Goal: Task Accomplishment & Management: Manage account settings

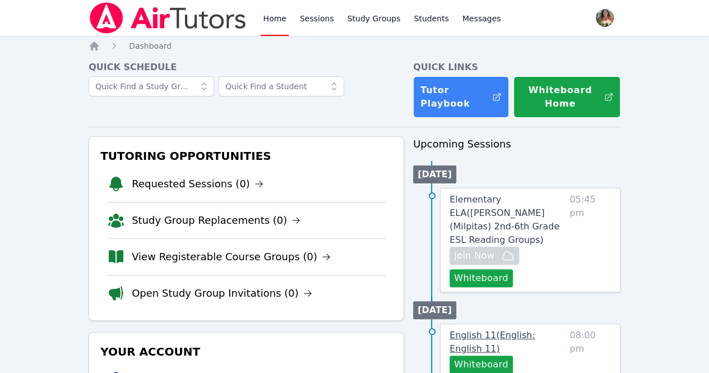
click at [492, 329] on span "English 11 ( English: English 11 )" at bounding box center [492, 341] width 86 height 24
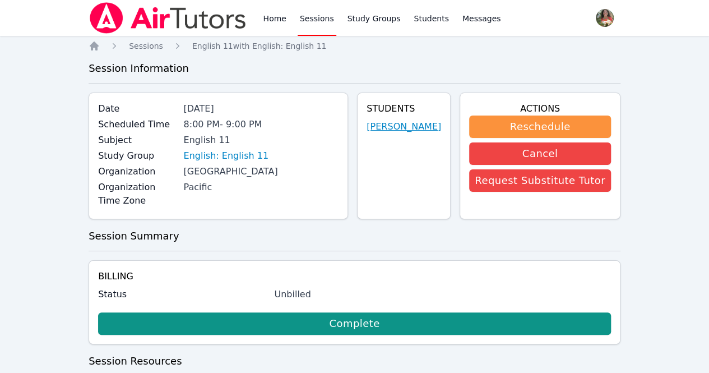
click at [402, 125] on link "Luis Sanchez" at bounding box center [403, 126] width 75 height 13
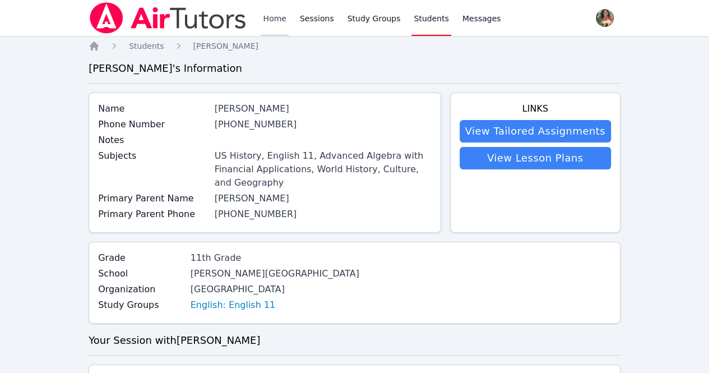
click at [283, 20] on link "Home" at bounding box center [273, 18] width 27 height 36
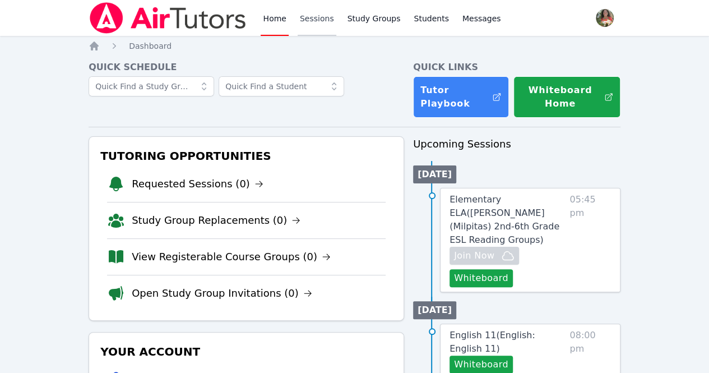
click at [309, 18] on link "Sessions" at bounding box center [316, 18] width 39 height 36
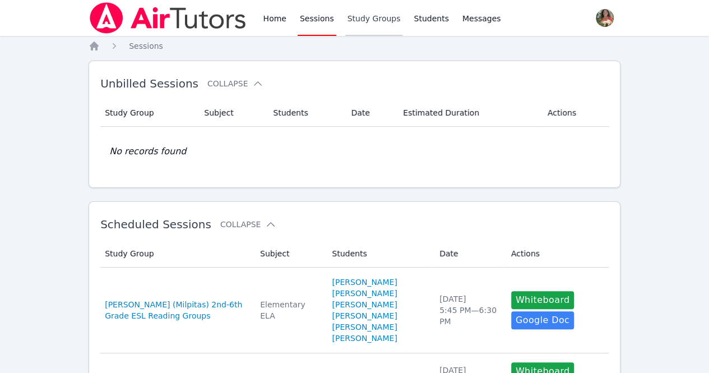
click at [355, 12] on link "Study Groups" at bounding box center [374, 18] width 58 height 36
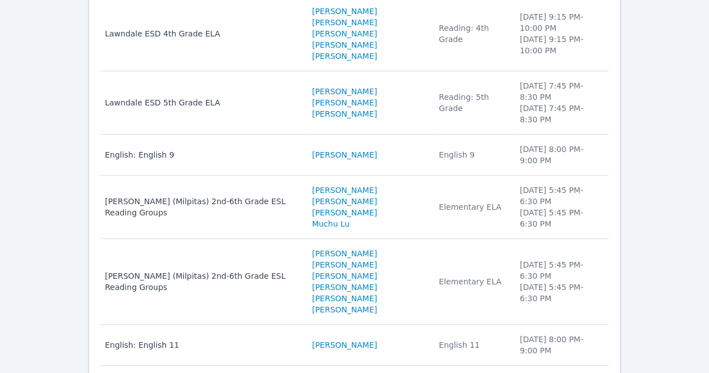
scroll to position [188, 0]
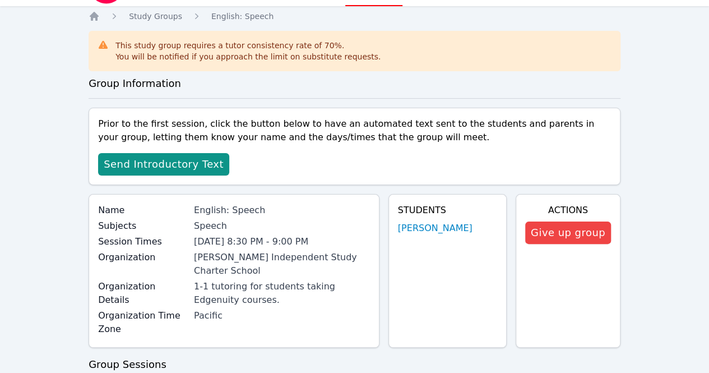
scroll to position [30, 0]
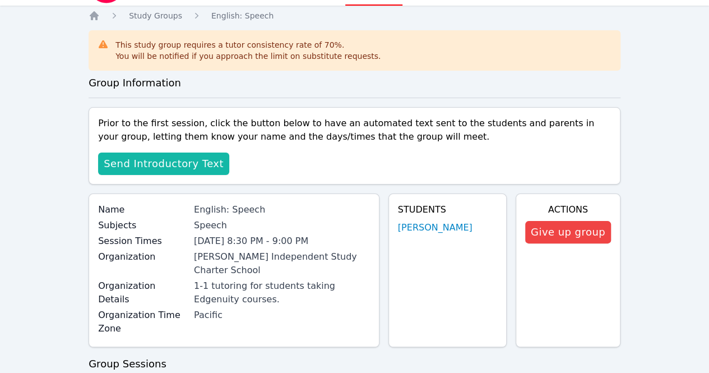
click at [182, 164] on span "Send Introductory Text" at bounding box center [164, 164] width 120 height 16
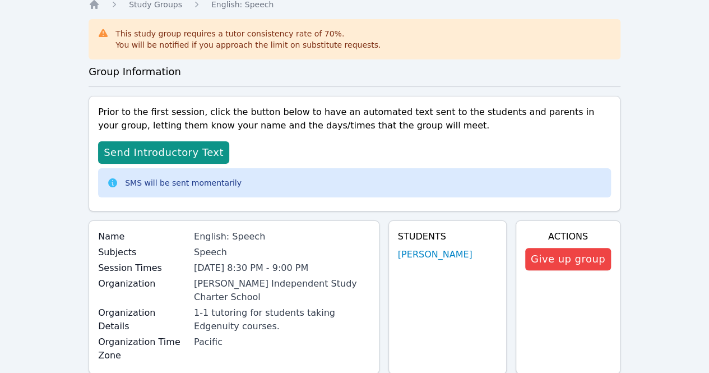
scroll to position [0, 0]
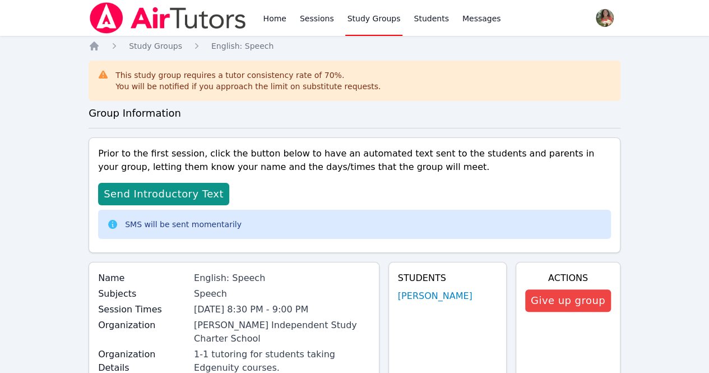
scroll to position [188, 0]
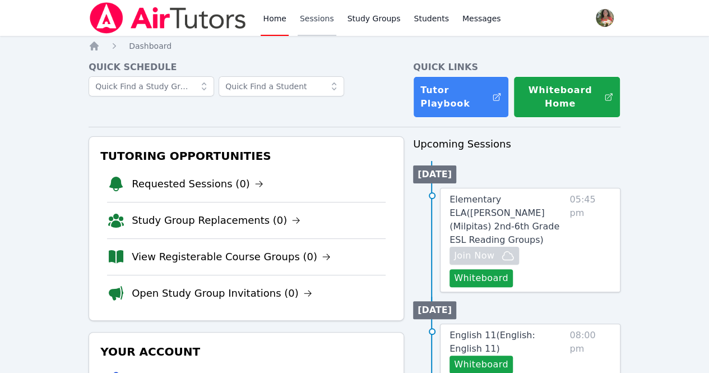
click at [320, 12] on link "Sessions" at bounding box center [316, 18] width 39 height 36
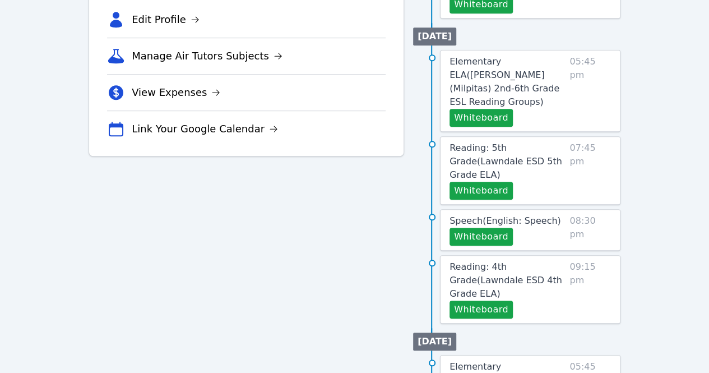
scroll to position [364, 0]
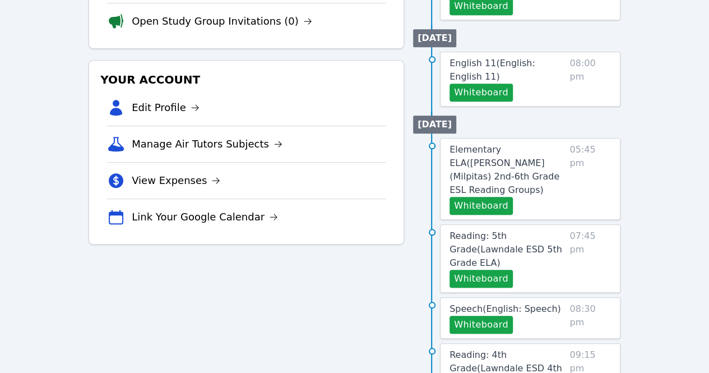
scroll to position [272, 0]
click at [528, 303] on span "Speech ( English: Speech )" at bounding box center [504, 308] width 111 height 11
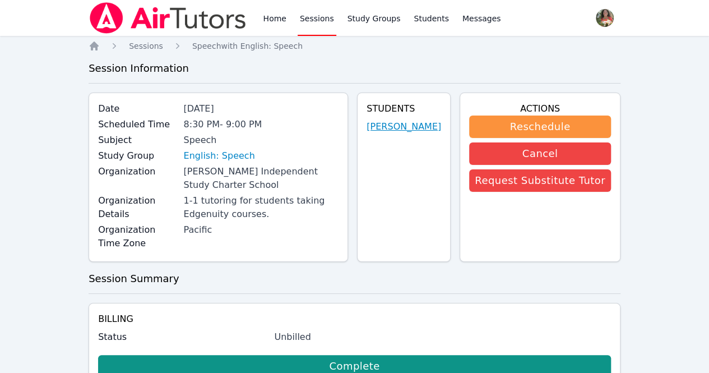
click at [392, 123] on link "Ahmad Ali Sayeed" at bounding box center [403, 126] width 75 height 13
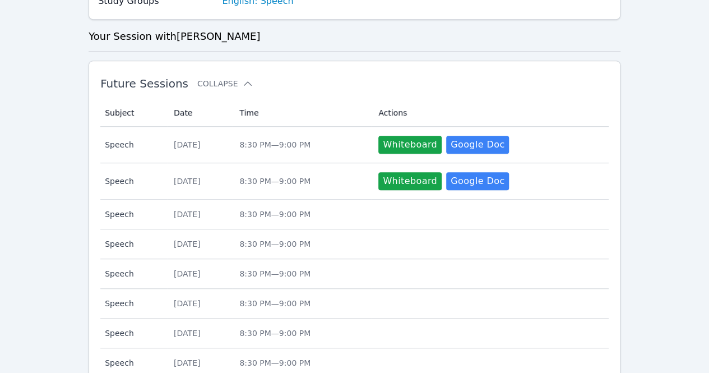
scroll to position [292, 0]
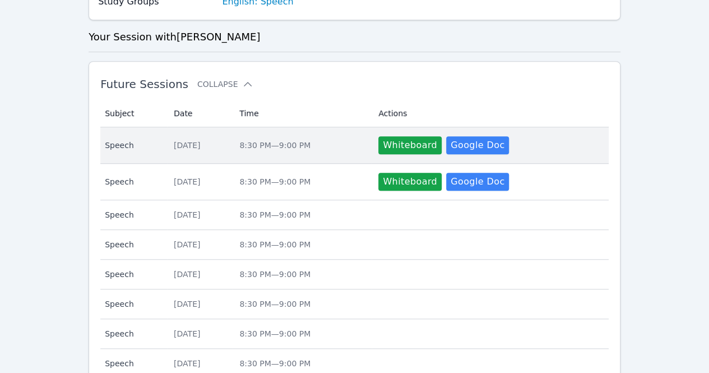
click at [218, 136] on td "Date Tue Oct 14" at bounding box center [200, 145] width 66 height 36
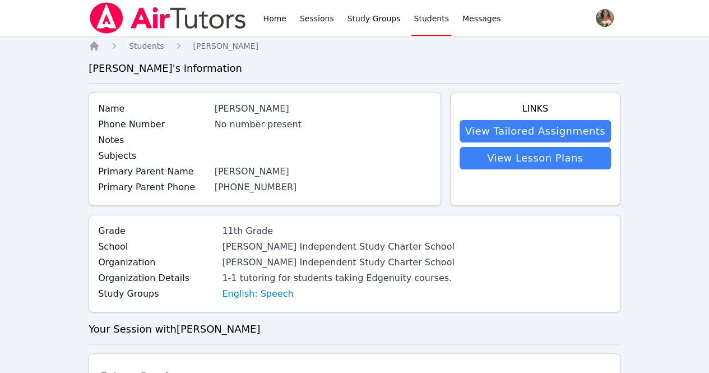
scroll to position [292, 0]
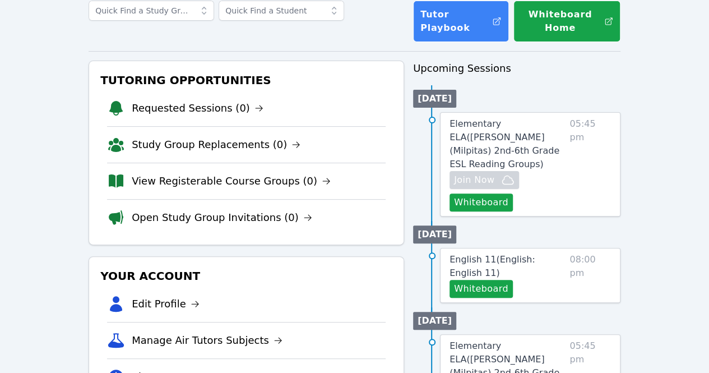
scroll to position [75, 0]
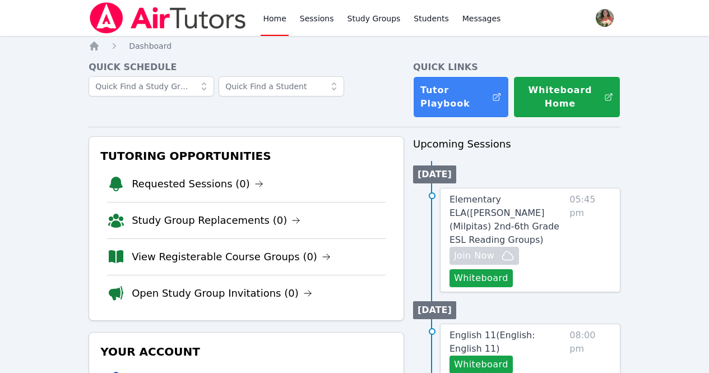
click at [166, 221] on link "Study Group Replacements (0)" at bounding box center [216, 220] width 169 height 16
